Goal: Task Accomplishment & Management: Complete application form

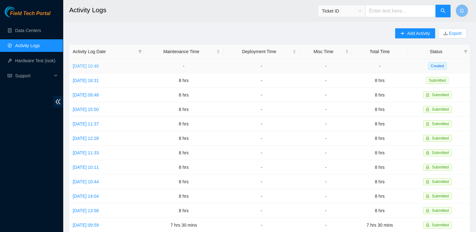
click at [99, 64] on link "[DATE] 10:46" at bounding box center [86, 66] width 26 height 5
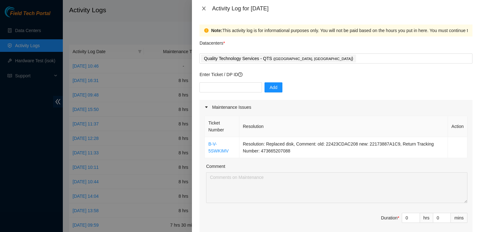
click at [204, 7] on icon "close" at bounding box center [204, 8] width 5 height 5
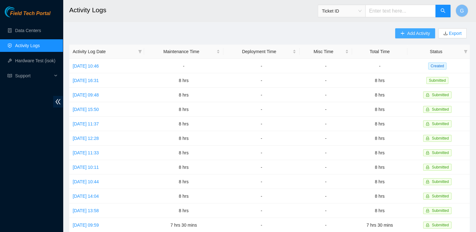
click at [421, 32] on span "Add Activity" at bounding box center [418, 33] width 23 height 7
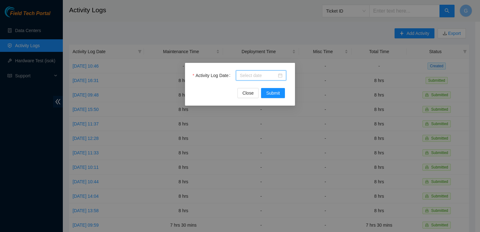
click at [243, 72] on input "Activity Log Date" at bounding box center [258, 75] width 37 height 7
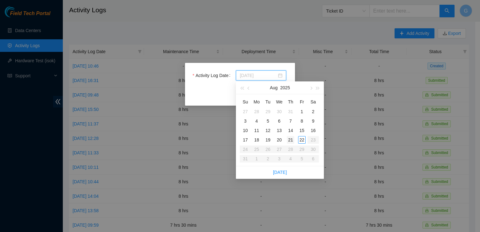
type input "[DATE]"
click at [289, 140] on div "21" at bounding box center [291, 140] width 8 height 8
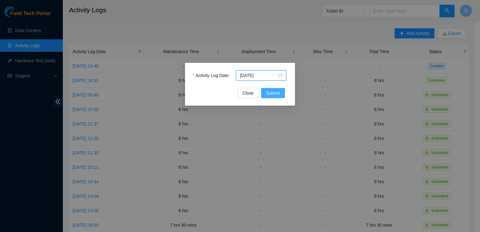
click at [274, 93] on span "Submit" at bounding box center [273, 93] width 14 height 7
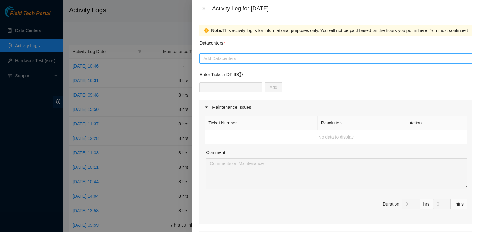
click at [237, 58] on div at bounding box center [336, 59] width 270 height 8
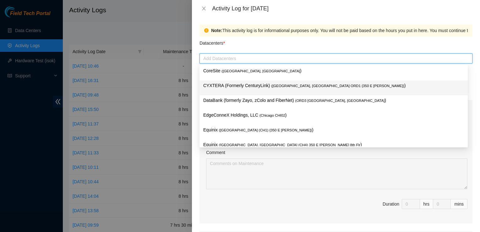
type input "q"
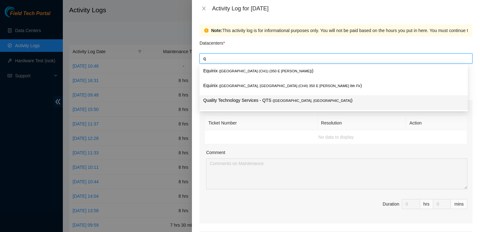
click at [241, 98] on p "Quality Technology Services - QTS ( [GEOGRAPHIC_DATA], [GEOGRAPHIC_DATA] )" at bounding box center [333, 100] width 261 height 7
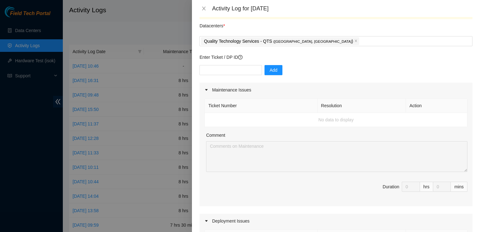
scroll to position [20, 0]
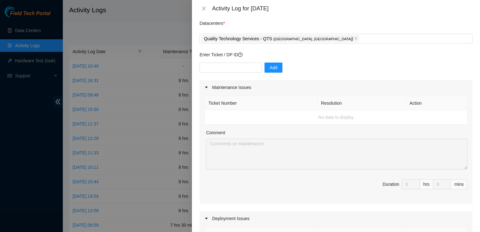
click at [209, 86] on div at bounding box center [209, 87] width 8 height 7
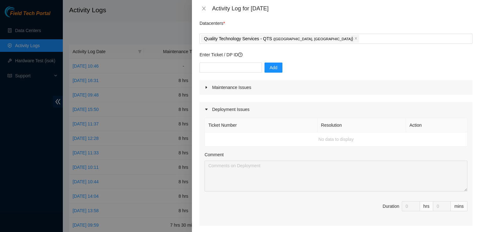
click at [209, 86] on div at bounding box center [209, 87] width 8 height 7
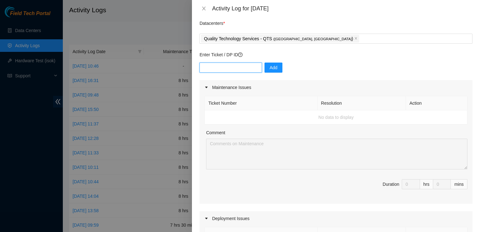
click at [241, 65] on input "text" at bounding box center [231, 68] width 63 height 10
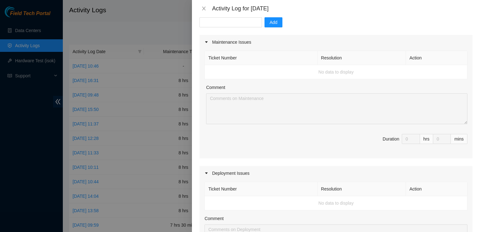
scroll to position [74, 0]
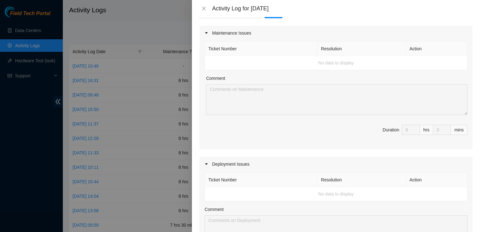
drag, startPoint x: 468, startPoint y: 95, endPoint x: 467, endPoint y: 109, distance: 13.8
click at [467, 109] on div "Ticket Number Resolution Action No data to display Comment Duration 0 hrs 0 mins" at bounding box center [336, 94] width 273 height 109
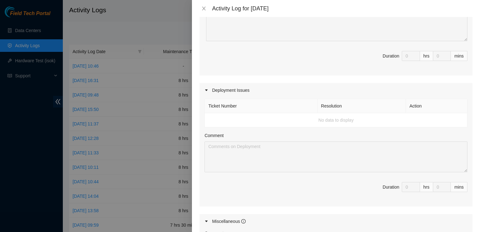
scroll to position [168, 0]
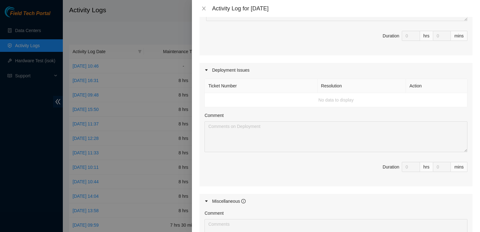
click at [236, 86] on th "Ticket Number" at bounding box center [261, 86] width 113 height 14
click at [248, 86] on th "Ticket Number" at bounding box center [261, 86] width 113 height 14
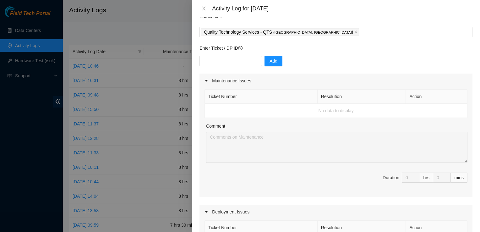
scroll to position [24, 0]
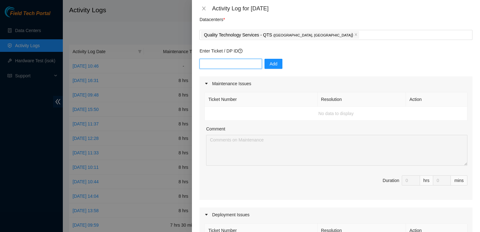
click at [235, 64] on input "text" at bounding box center [231, 64] width 63 height 10
type input "DP83723"
click at [272, 64] on span "Add" at bounding box center [274, 63] width 8 height 7
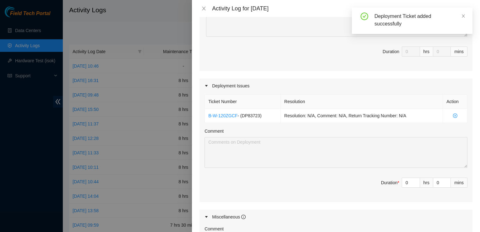
scroll to position [154, 0]
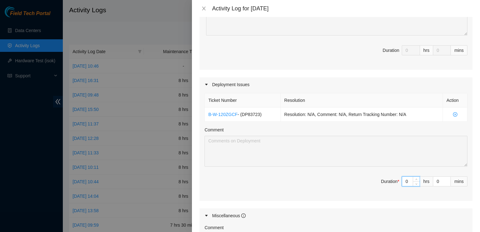
drag, startPoint x: 408, startPoint y: 180, endPoint x: 367, endPoint y: 188, distance: 41.5
click at [367, 188] on span "Duration * 0 hrs 0 mins" at bounding box center [336, 185] width 263 height 18
type input "8"
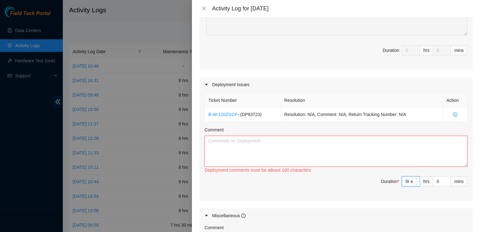
type input "8"
click at [294, 152] on textarea "Comment" at bounding box center [336, 151] width 263 height 31
type textarea "I worked on this rac"
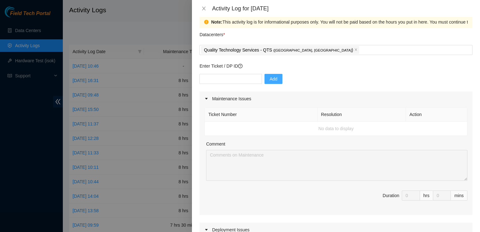
scroll to position [8, 0]
click at [214, 80] on input "text" at bounding box center [231, 80] width 63 height 10
type input "DP83722"
click at [270, 78] on span "Add" at bounding box center [274, 79] width 8 height 7
click at [238, 79] on input "text" at bounding box center [231, 80] width 63 height 10
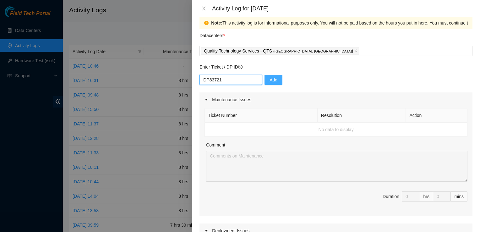
type input "DP83721"
click at [270, 81] on span "Add" at bounding box center [274, 79] width 8 height 7
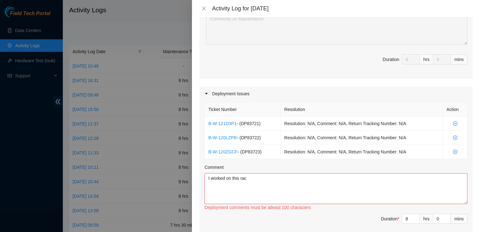
scroll to position [156, 0]
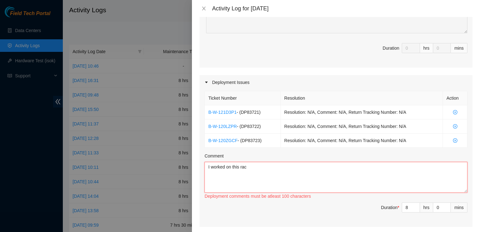
click at [256, 170] on textarea "I worked on this rac" at bounding box center [336, 177] width 263 height 31
click at [350, 167] on textarea "I worked on these racks I adjusted the racks to accommodate the servers" at bounding box center [336, 177] width 263 height 31
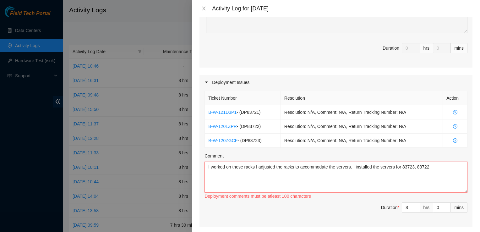
click at [434, 164] on textarea "I worked on these racks I adjusted the racks to accommodate the servers. I inst…" at bounding box center [336, 177] width 263 height 31
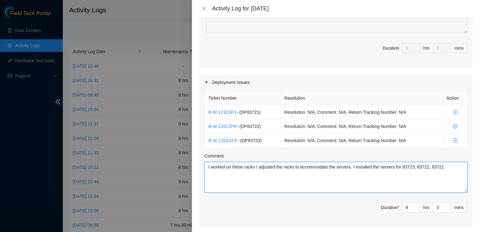
type textarea "I worked on these racks I adjusted the racks to accommodate the servers. I inst…"
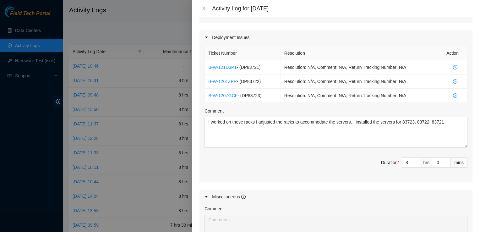
scroll to position [313, 0]
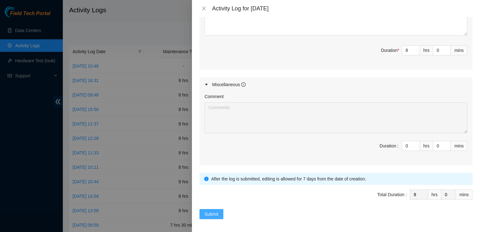
click at [215, 211] on span "Submit" at bounding box center [212, 214] width 14 height 7
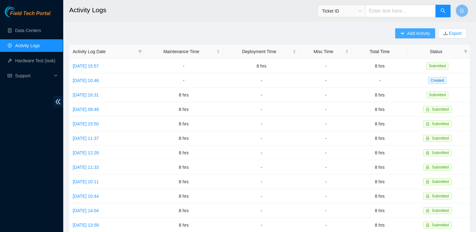
click at [419, 31] on span "Add Activity" at bounding box center [418, 33] width 23 height 7
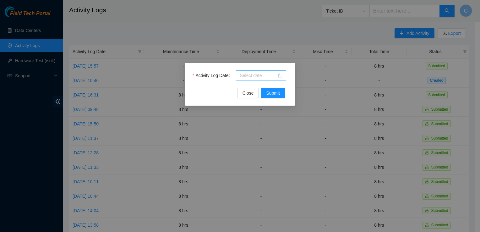
click at [254, 75] on input "Activity Log Date" at bounding box center [258, 75] width 37 height 7
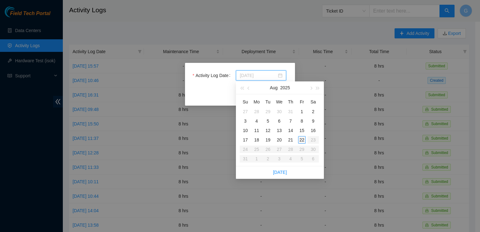
type input "[DATE]"
click at [304, 138] on div "22" at bounding box center [302, 140] width 8 height 8
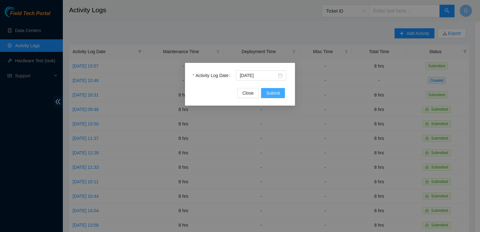
click at [274, 95] on span "Submit" at bounding box center [273, 93] width 14 height 7
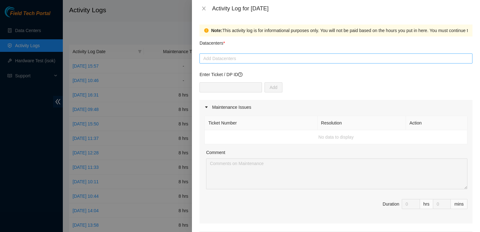
click at [234, 57] on div at bounding box center [336, 59] width 270 height 8
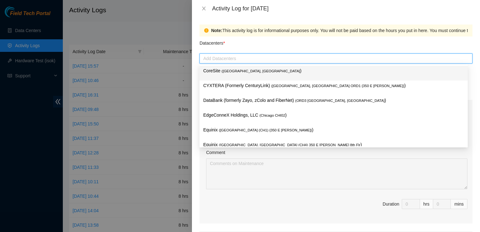
type input "q"
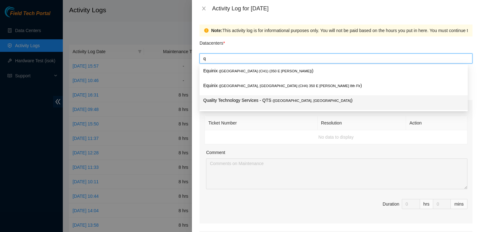
click at [238, 99] on p "Quality Technology Services - QTS ( [GEOGRAPHIC_DATA], [GEOGRAPHIC_DATA] )" at bounding box center [333, 100] width 261 height 7
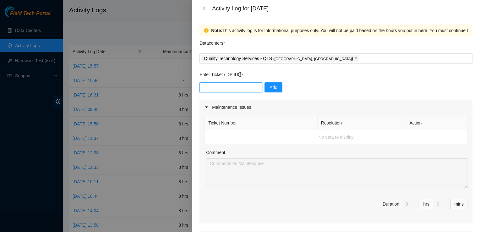
click at [234, 87] on input "text" at bounding box center [231, 87] width 63 height 10
type input "DP83719"
click at [270, 88] on span "Add" at bounding box center [274, 87] width 8 height 7
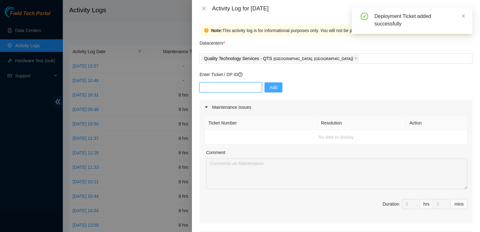
click at [231, 89] on input "text" at bounding box center [231, 87] width 63 height 10
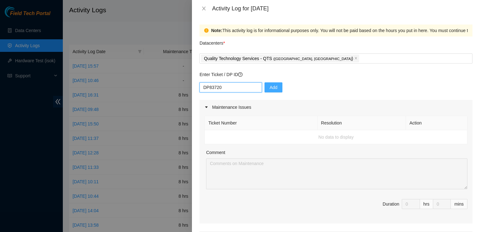
type input "DP83720"
click at [270, 86] on span "Add" at bounding box center [274, 87] width 8 height 7
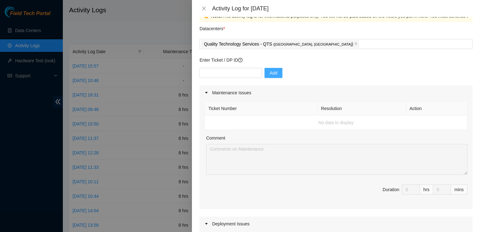
scroll to position [17, 0]
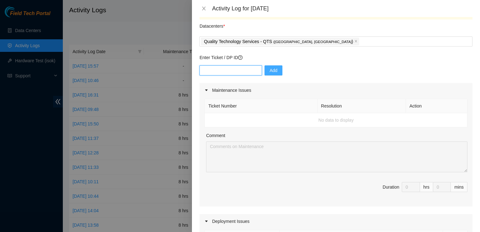
click at [218, 71] on input "text" at bounding box center [231, 70] width 63 height 10
type input "DP83721"
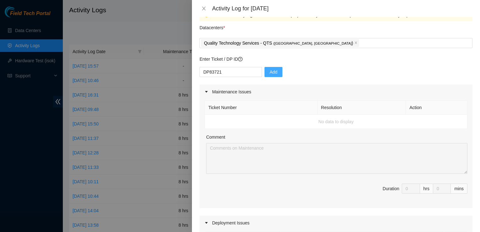
scroll to position [16, 0]
click at [270, 74] on span "Add" at bounding box center [274, 71] width 8 height 7
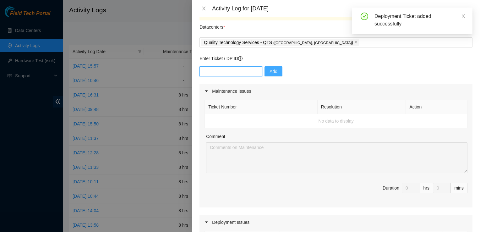
click at [229, 71] on input "text" at bounding box center [231, 71] width 63 height 10
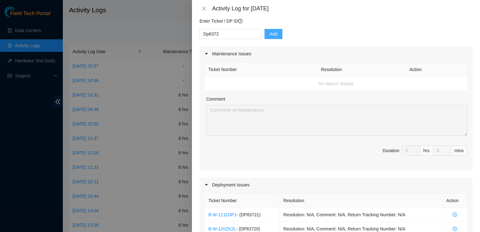
scroll to position [52, 0]
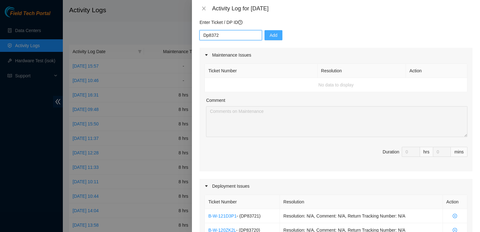
click at [226, 32] on input "Dp8372" at bounding box center [231, 35] width 63 height 10
type input "Dp83722"
click at [270, 35] on span "Add" at bounding box center [274, 35] width 8 height 7
click at [209, 34] on input "text" at bounding box center [231, 35] width 63 height 10
type input "DP83723"
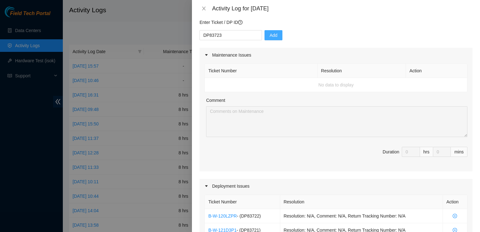
click at [271, 32] on span "Add" at bounding box center [274, 35] width 8 height 7
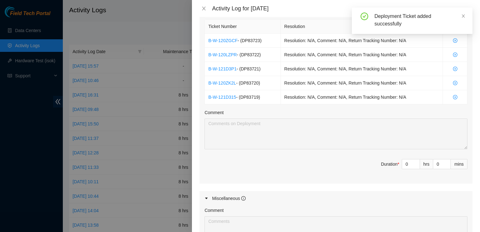
scroll to position [243, 0]
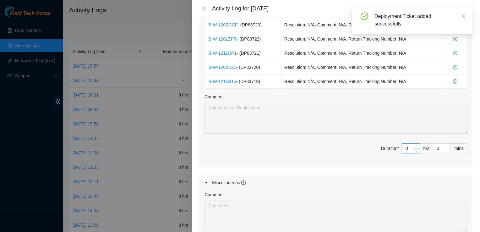
drag, startPoint x: 404, startPoint y: 145, endPoint x: 360, endPoint y: 153, distance: 44.7
click at [360, 153] on span "Duration * 0 hrs 0 mins" at bounding box center [336, 152] width 263 height 18
type input "+"
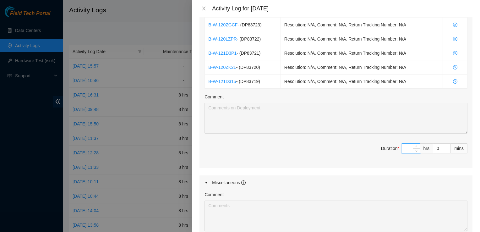
type input "8"
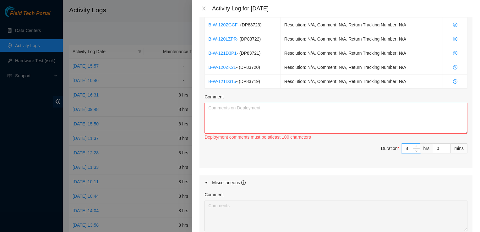
type input "8"
click at [318, 120] on textarea "Comment" at bounding box center [336, 118] width 263 height 31
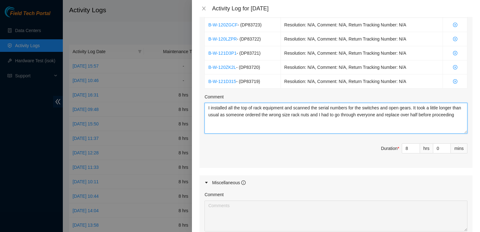
type textarea "I installed all the top of rack equipment and scanned the serial numbers for th…"
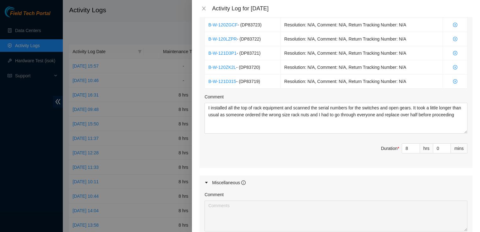
scroll to position [341, 0]
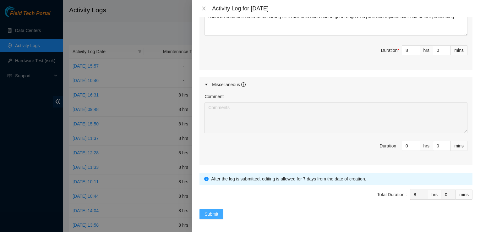
click at [214, 211] on span "Submit" at bounding box center [212, 214] width 14 height 7
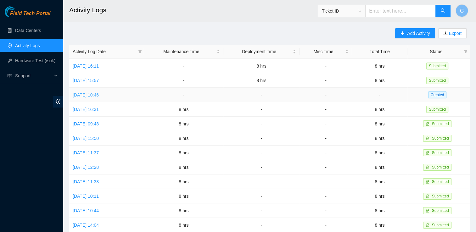
click at [99, 94] on link "[DATE] 10:46" at bounding box center [86, 94] width 26 height 5
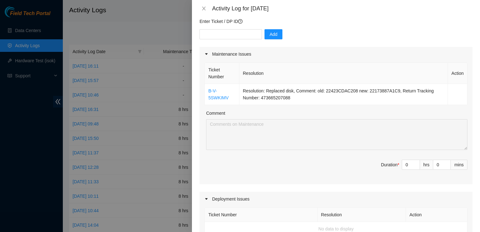
scroll to position [84, 0]
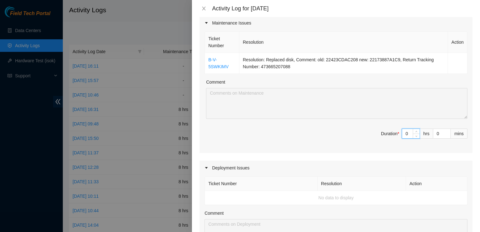
drag, startPoint x: 405, startPoint y: 133, endPoint x: 341, endPoint y: 152, distance: 66.2
click at [341, 152] on div "Ticket Number Resolution Action B-V-5SWKIMV Resolution: Replaced disk, Comment:…" at bounding box center [336, 91] width 273 height 123
type input "8"
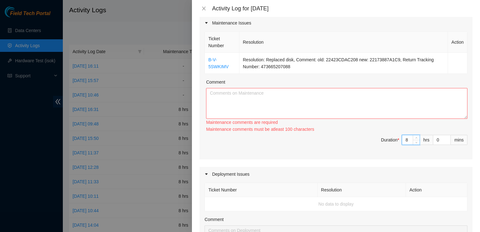
type input "8"
click at [219, 101] on textarea "Comment" at bounding box center [337, 103] width 262 height 31
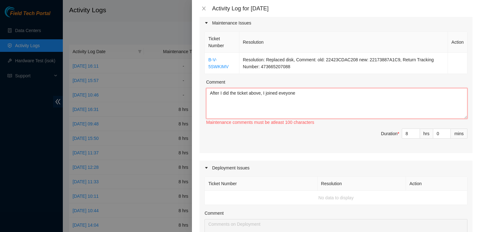
click at [302, 94] on textarea "After I did the ticket above, I joined eveyone" at bounding box center [337, 103] width 262 height 31
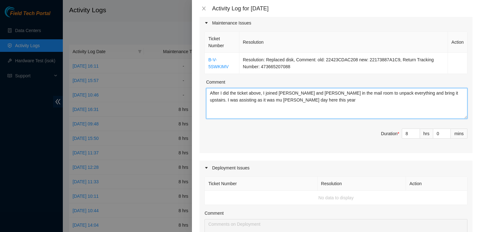
click at [228, 99] on textarea "After I did the ticket above, I joined [PERSON_NAME] and [PERSON_NAME] in the m…" at bounding box center [337, 103] width 262 height 31
type textarea "After I did the ticket above, I joined [PERSON_NAME] and [PERSON_NAME] in the m…"
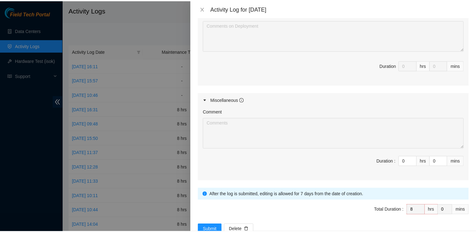
scroll to position [299, 0]
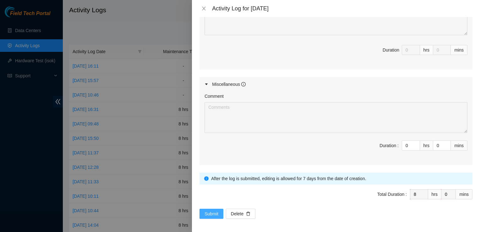
click at [213, 211] on span "Submit" at bounding box center [212, 213] width 14 height 7
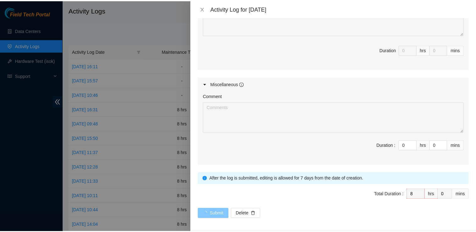
scroll to position [0, 0]
